Goal: Check status: Check status

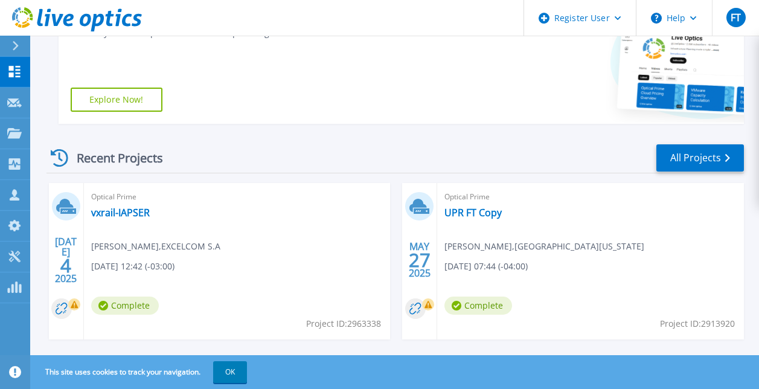
scroll to position [242, 0]
click at [141, 211] on link "vxrail-IAPSER" at bounding box center [120, 212] width 59 height 12
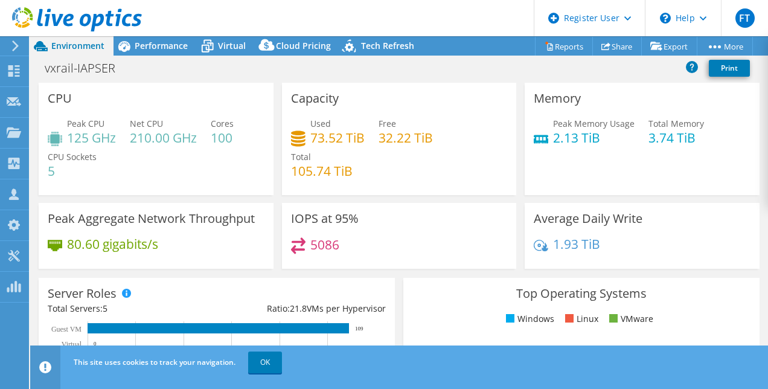
select select "USD"
click at [205, 42] on icon at bounding box center [207, 46] width 21 height 21
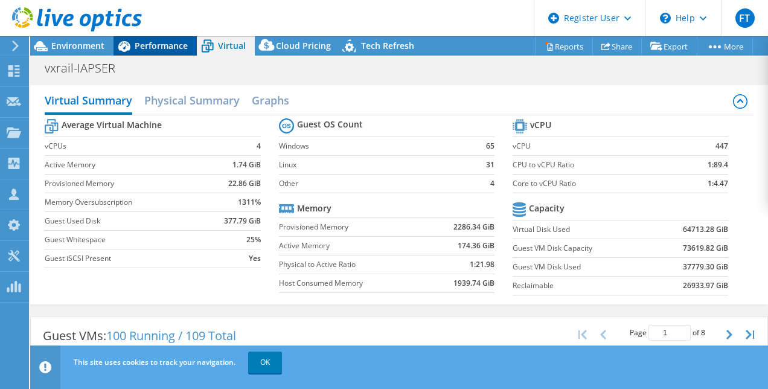
click at [138, 44] on span "Performance" at bounding box center [161, 45] width 53 height 11
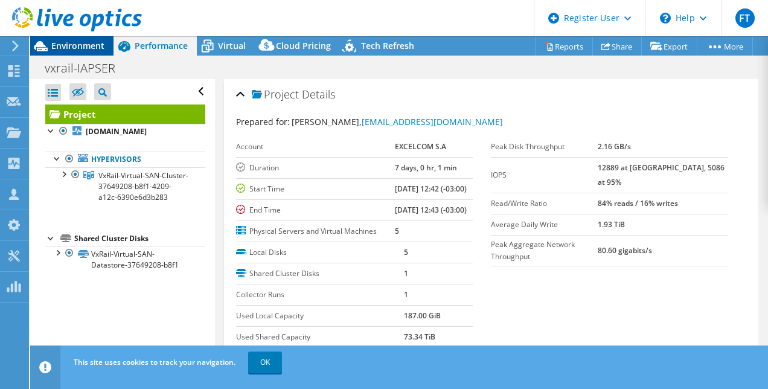
click at [78, 47] on span "Environment" at bounding box center [77, 45] width 53 height 11
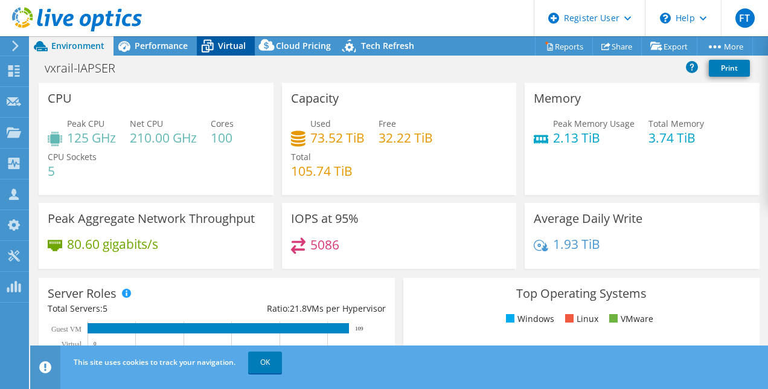
click at [238, 47] on span "Virtual" at bounding box center [232, 45] width 28 height 11
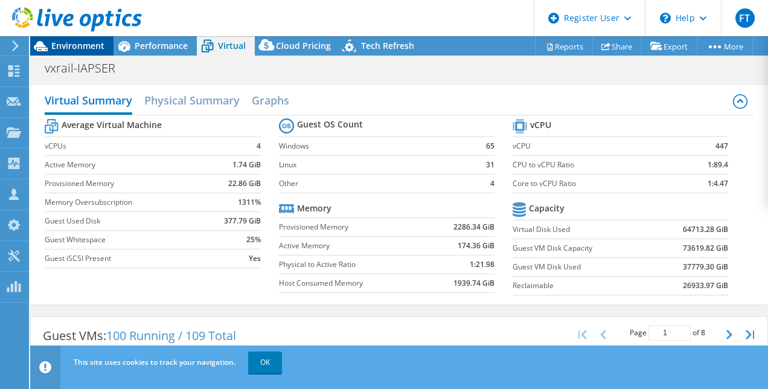
click at [68, 48] on span "Environment" at bounding box center [77, 45] width 53 height 11
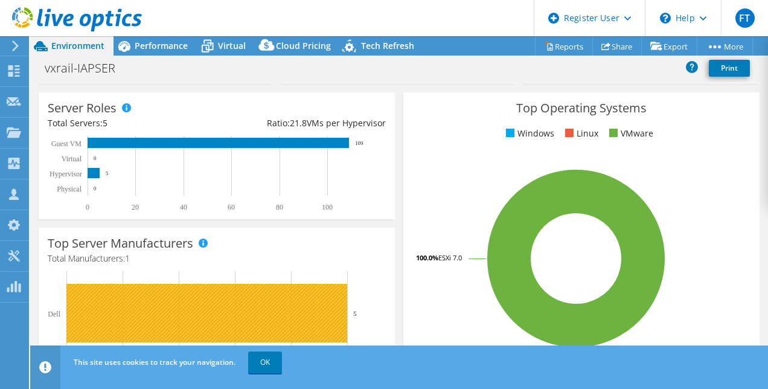
scroll to position [302, 0]
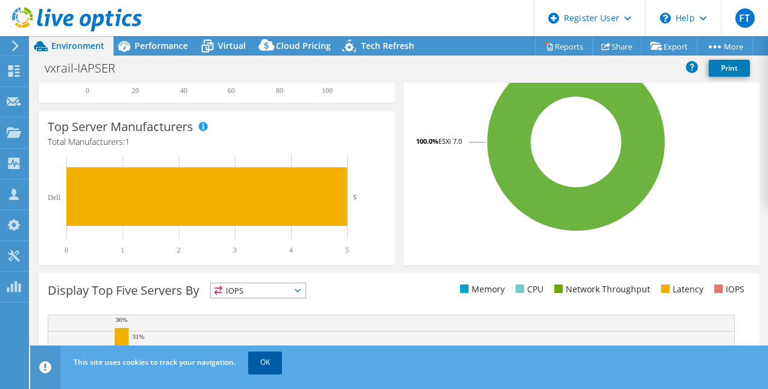
click at [268, 365] on link "OK" at bounding box center [265, 362] width 34 height 22
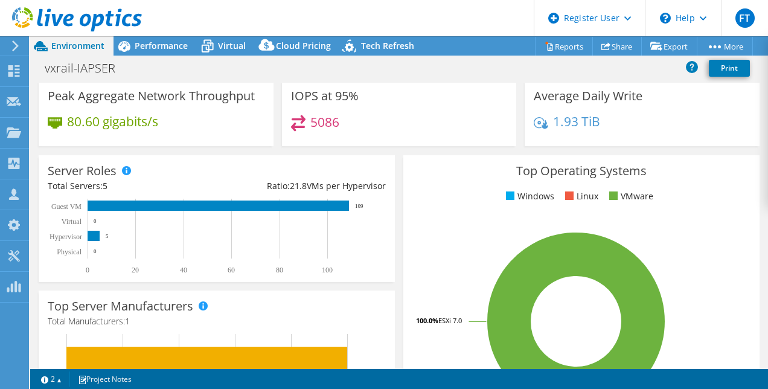
scroll to position [0, 0]
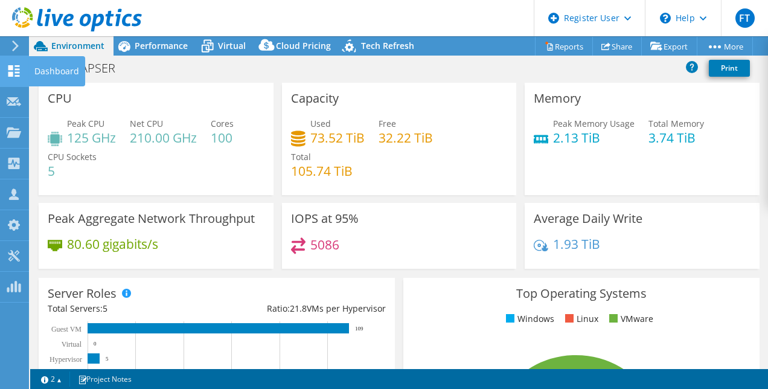
click at [13, 66] on use at bounding box center [13, 70] width 11 height 11
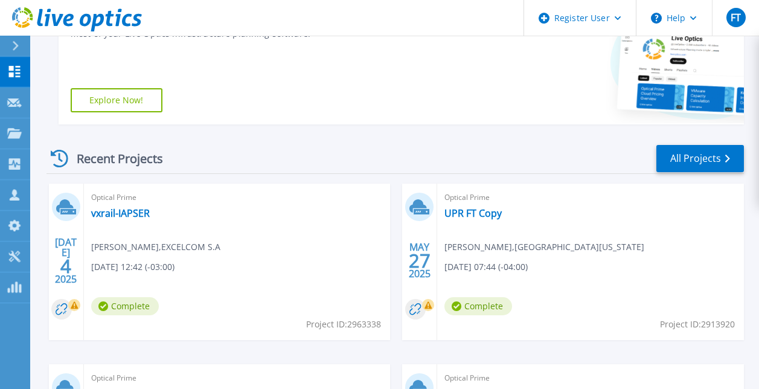
scroll to position [362, 0]
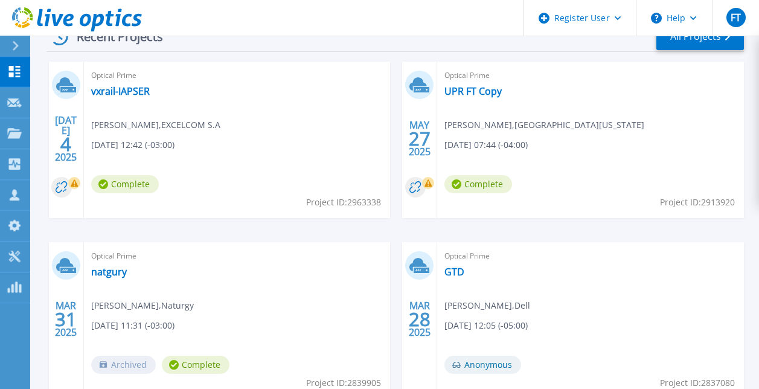
click at [368, 202] on span "Project ID: 2963338" at bounding box center [343, 202] width 75 height 13
copy span "2963338"
